Goal: Task Accomplishment & Management: Use online tool/utility

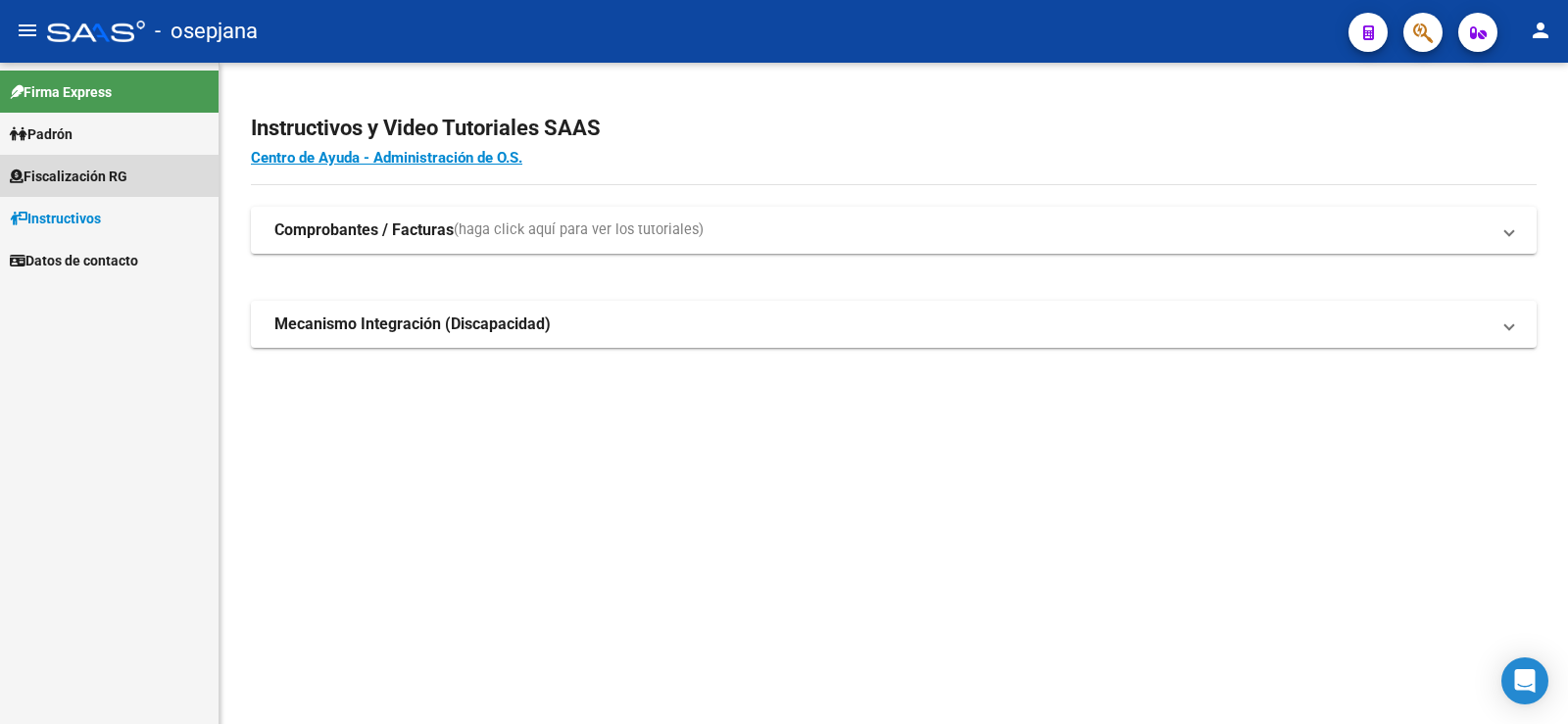
click at [80, 170] on span "Fiscalización RG" at bounding box center [68, 177] width 118 height 22
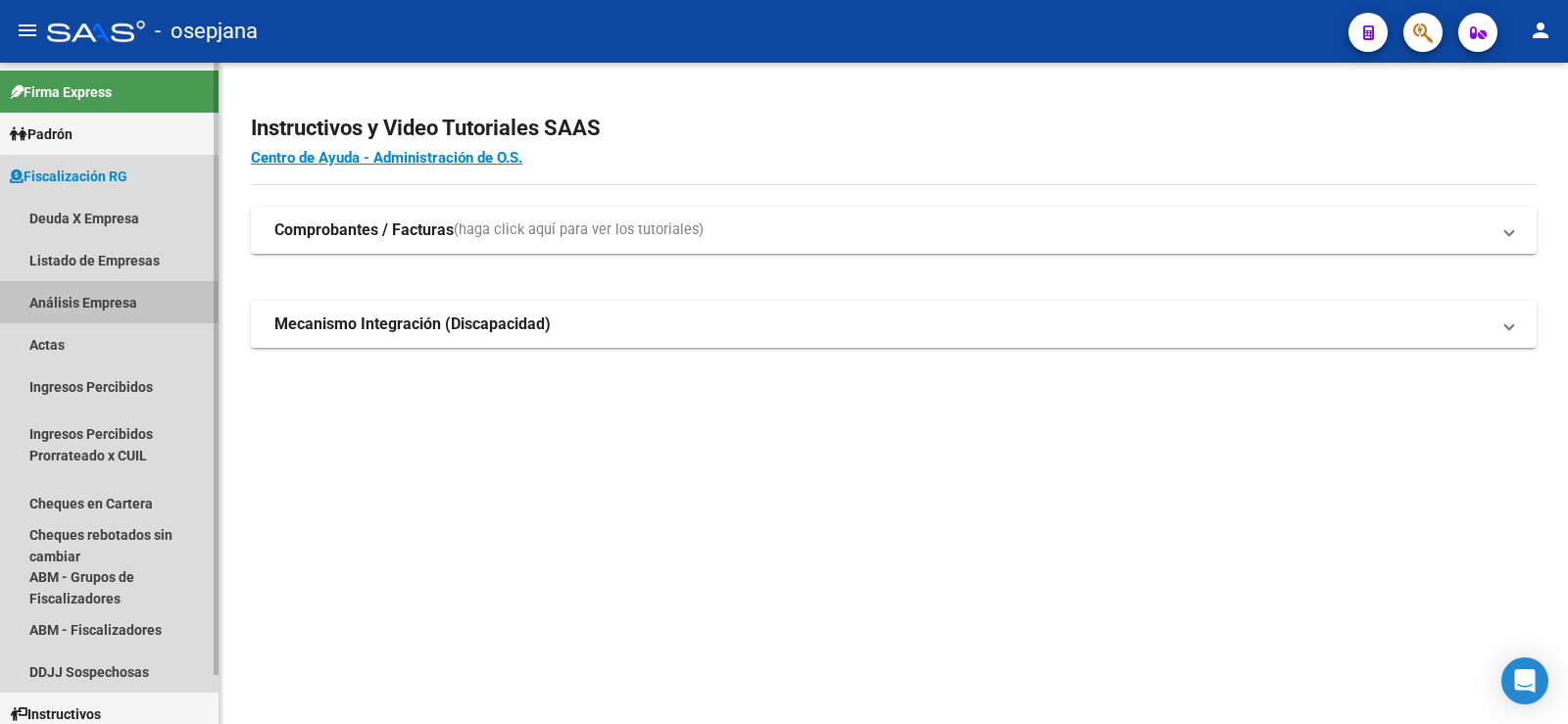
click at [63, 302] on link "Análisis Empresa" at bounding box center [109, 302] width 218 height 42
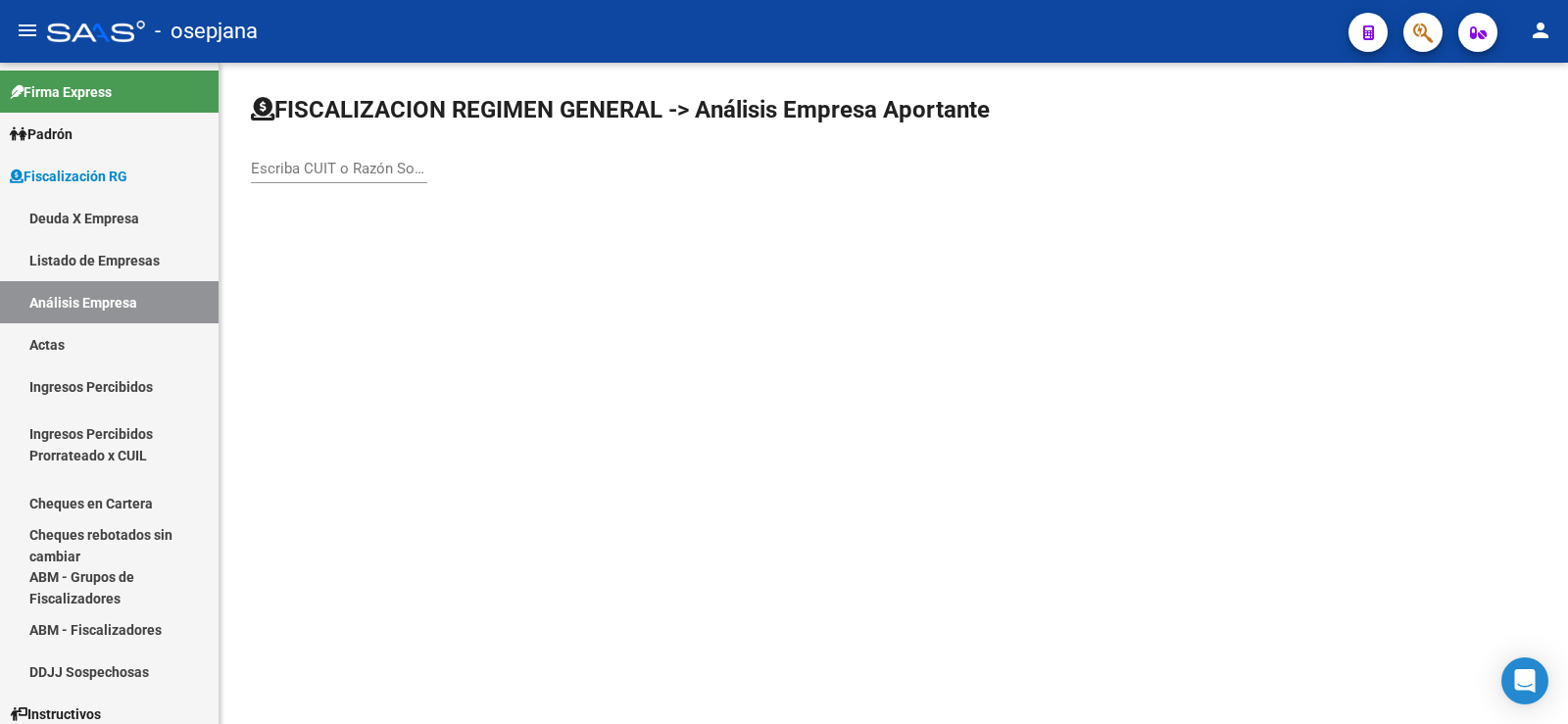
click at [328, 181] on div "Escriba CUIT o Razón Social para buscar" at bounding box center [339, 162] width 177 height 42
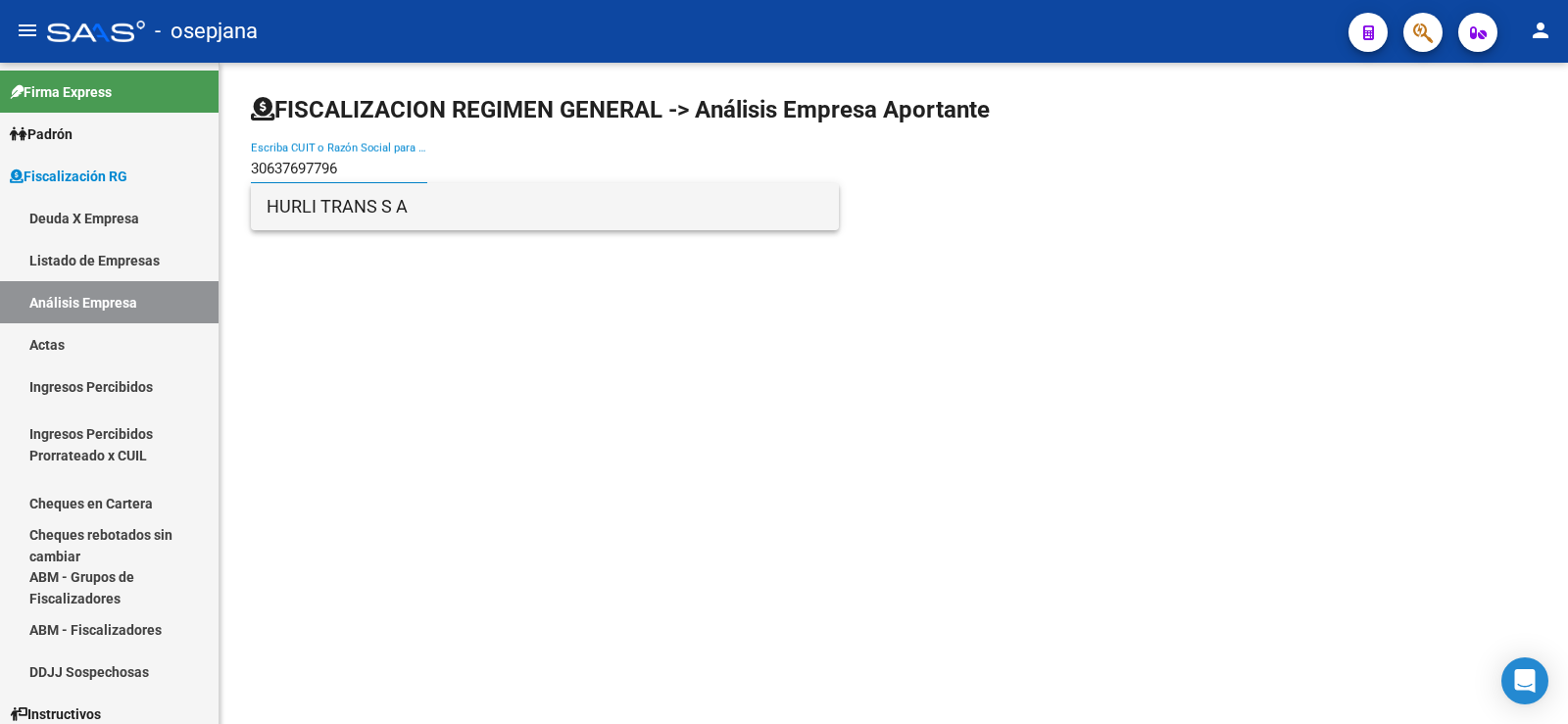
type input "30637697796"
click at [312, 212] on span "HURLI TRANS S A" at bounding box center [545, 206] width 557 height 47
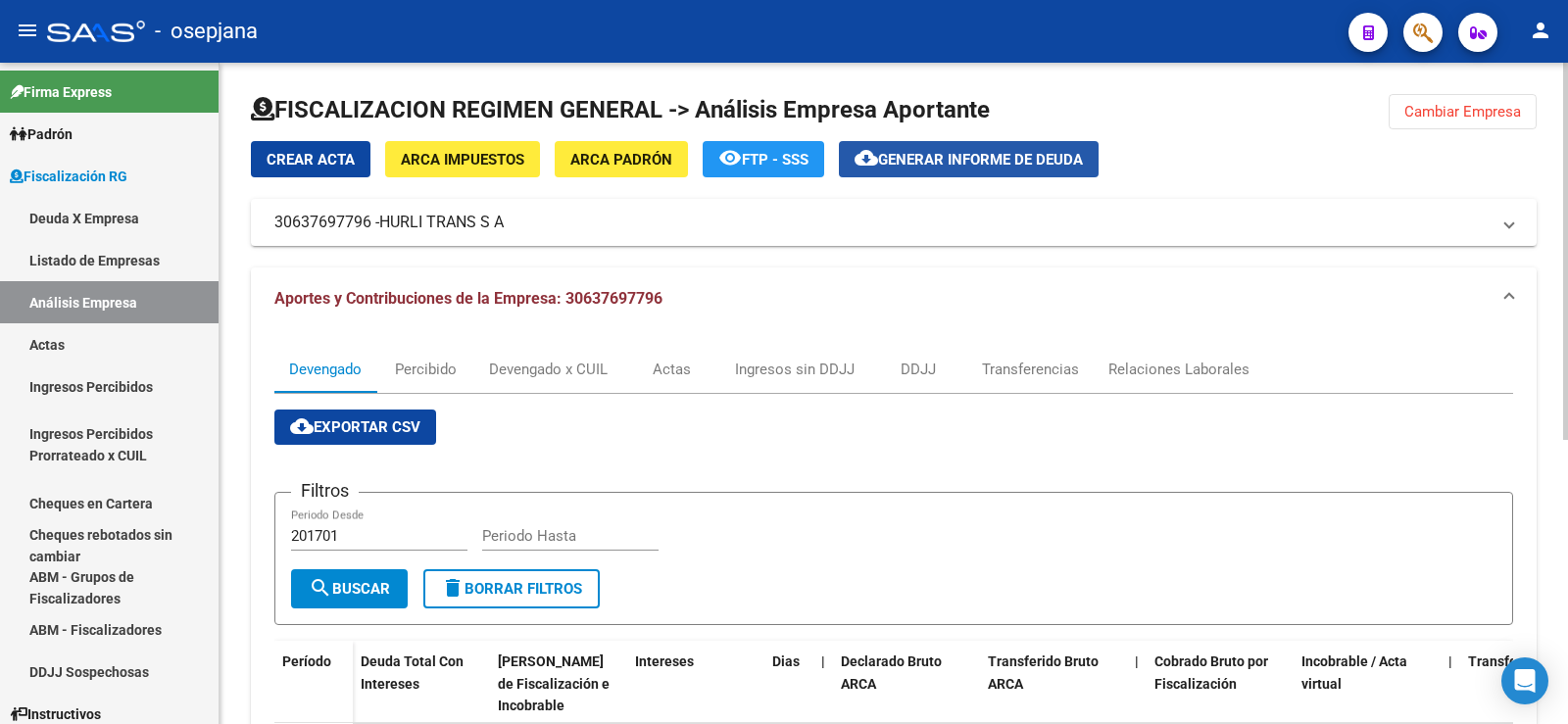
click at [947, 159] on span "Generar informe de deuda" at bounding box center [980, 160] width 204 height 18
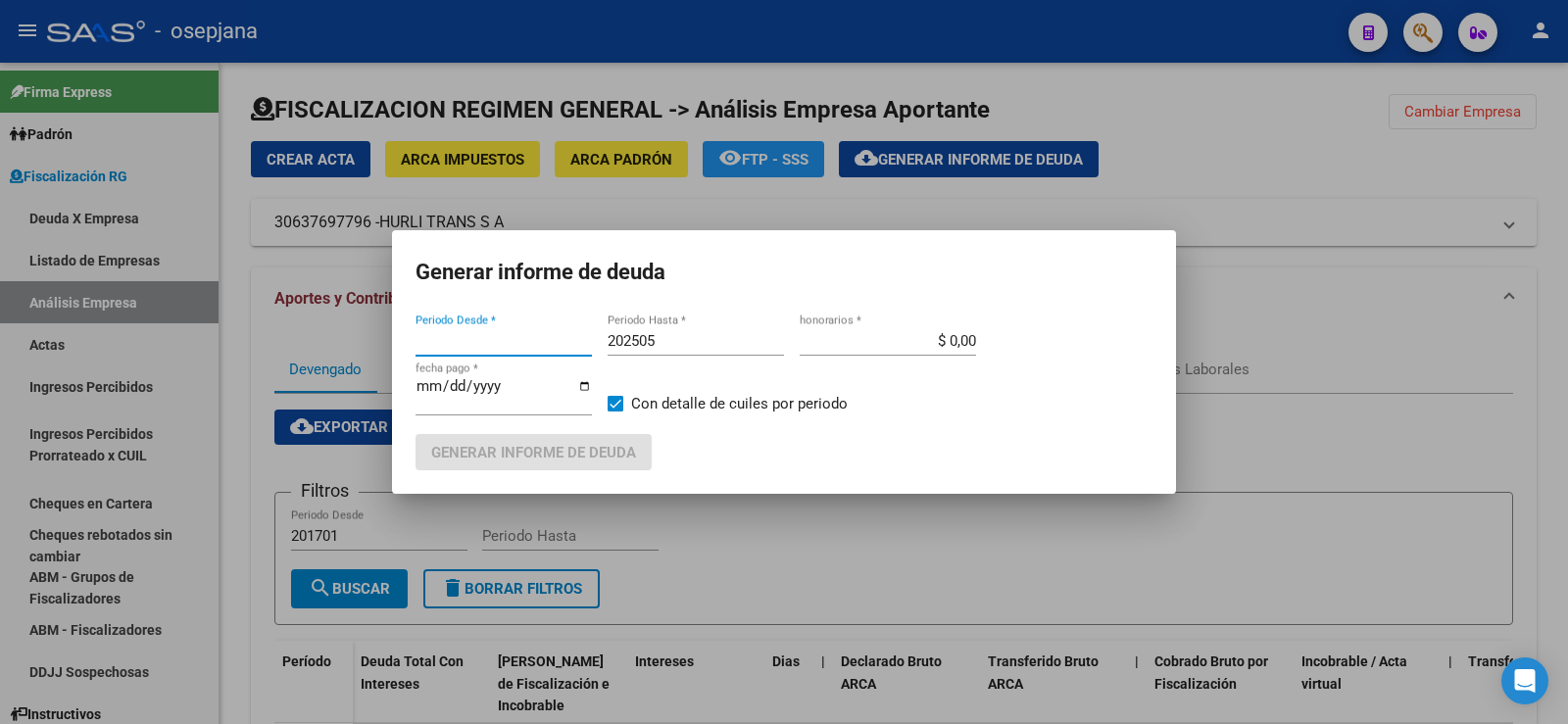
type input "202502"
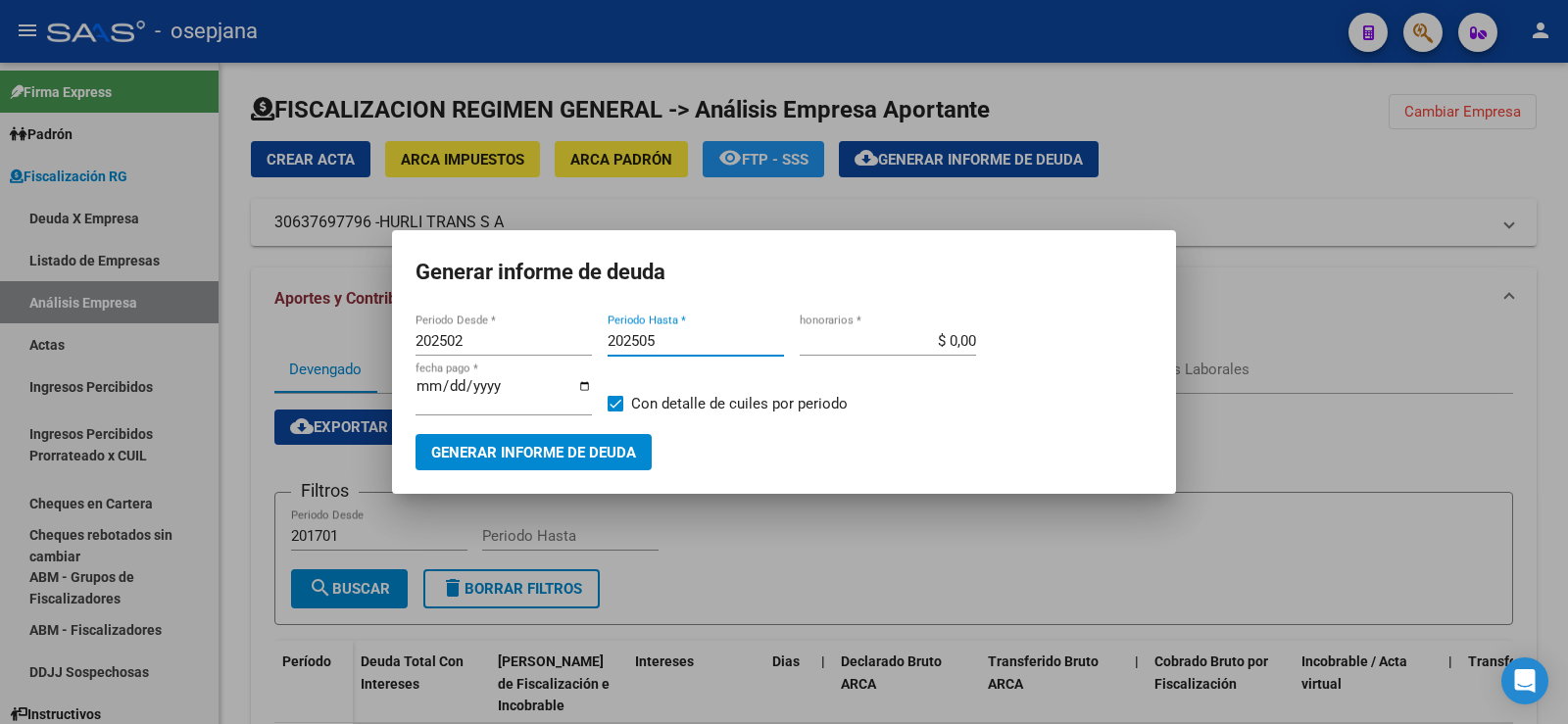
click at [660, 342] on input "202505" at bounding box center [696, 341] width 177 height 18
type input "202507"
click at [970, 344] on input "$ 0,00" at bounding box center [888, 341] width 177 height 18
type input "$ 10,00"
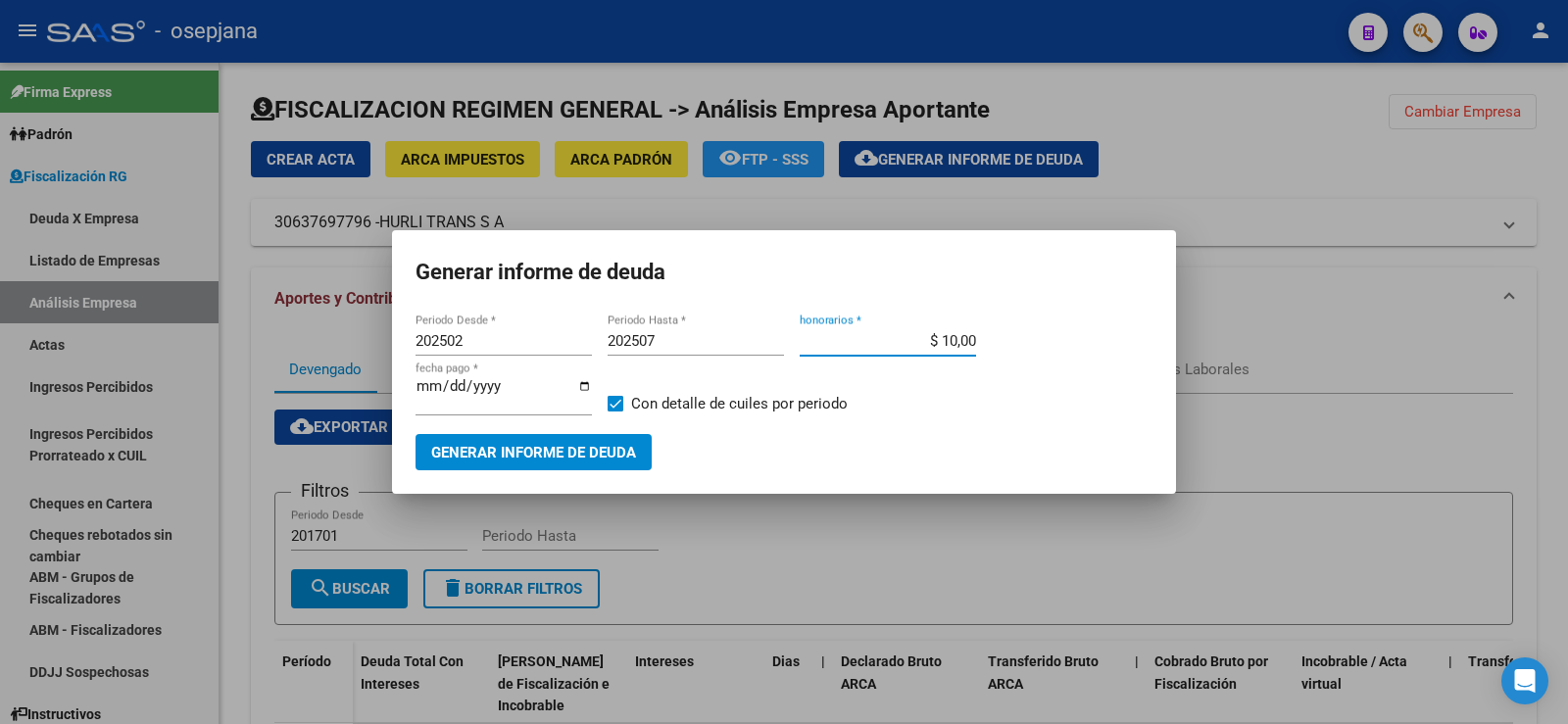
click at [450, 392] on input "[DATE]" at bounding box center [504, 394] width 177 height 32
type input "[DATE]"
click at [518, 455] on span "Generar informe de deuda" at bounding box center [534, 452] width 204 height 18
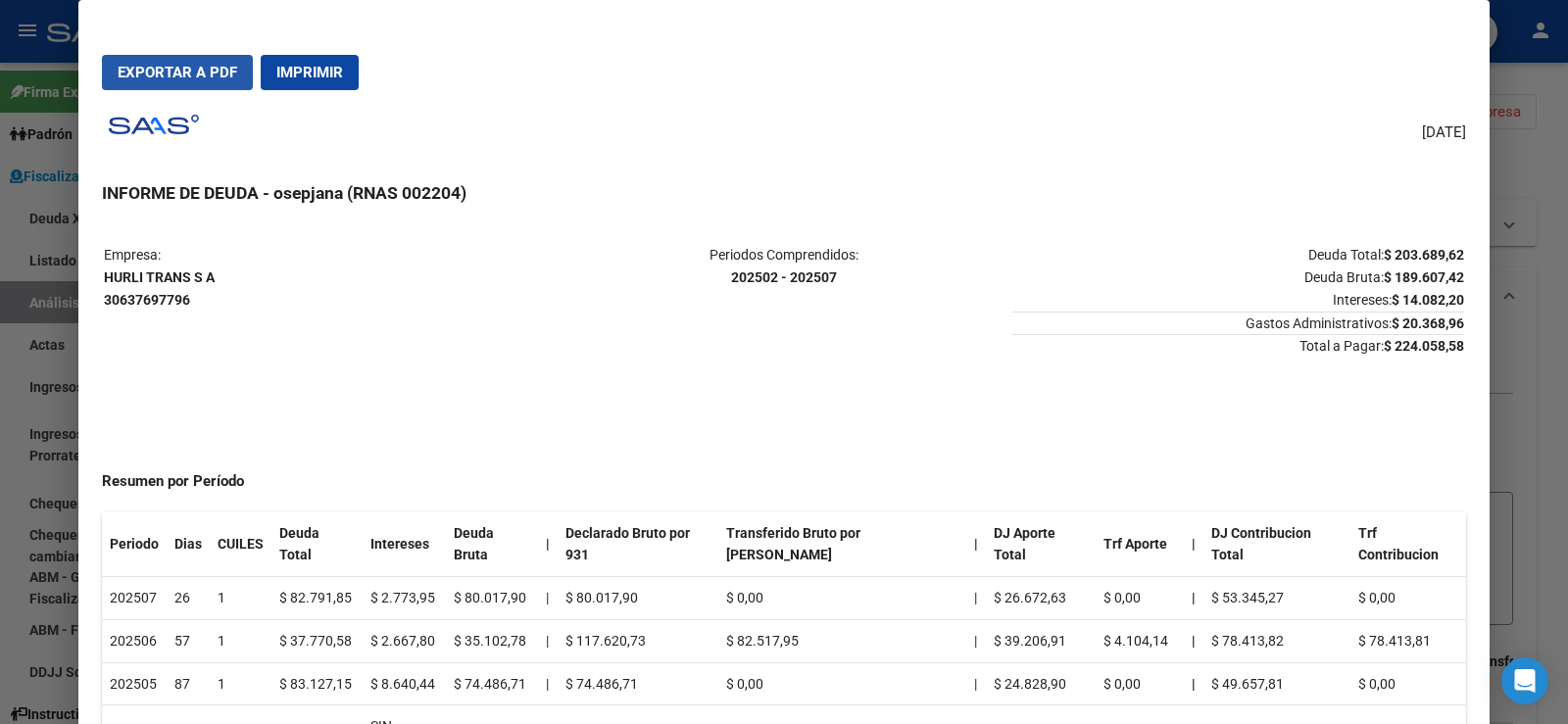
click at [178, 72] on span "Exportar a PDF" at bounding box center [178, 72] width 119 height 18
